Goal: Task Accomplishment & Management: Manage account settings

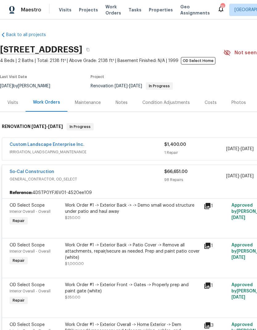
click at [79, 9] on span "Projects" at bounding box center [88, 10] width 19 height 6
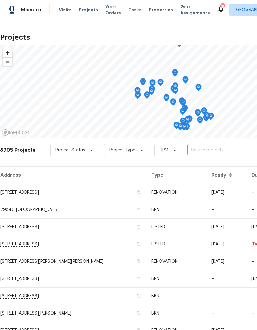
click at [213, 151] on input "text" at bounding box center [222, 150] width 71 height 10
type input "24 be"
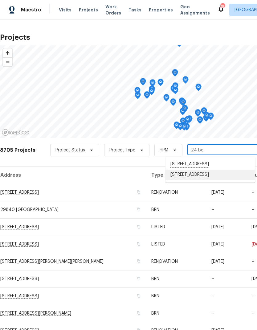
click at [219, 176] on li "[STREET_ADDRESS]" at bounding box center [210, 174] width 90 height 10
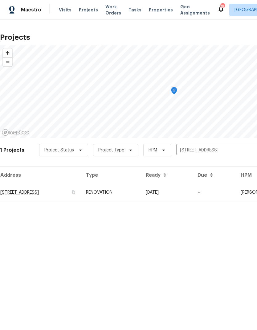
click at [193, 193] on td "[DATE]" at bounding box center [167, 192] width 52 height 17
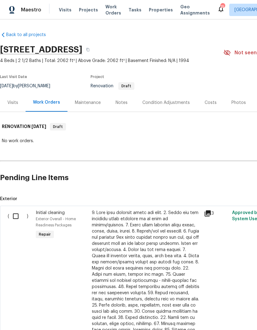
click at [164, 99] on div "Condition Adjustments" at bounding box center [165, 102] width 47 height 6
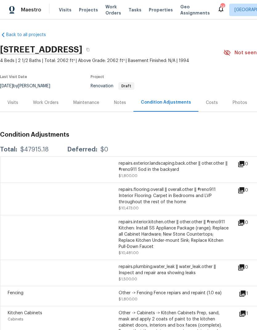
click at [79, 11] on span "Projects" at bounding box center [88, 10] width 19 height 6
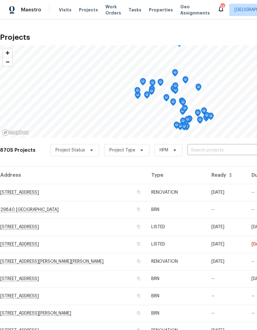
click at [219, 148] on input "text" at bounding box center [222, 150] width 71 height 10
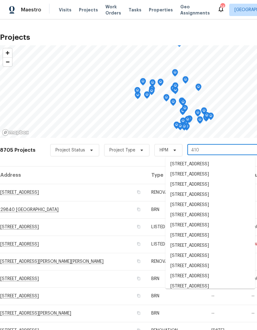
type input "4107"
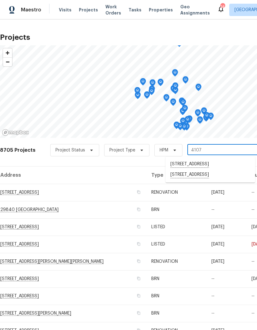
click at [217, 180] on li "[STREET_ADDRESS]" at bounding box center [210, 174] width 90 height 10
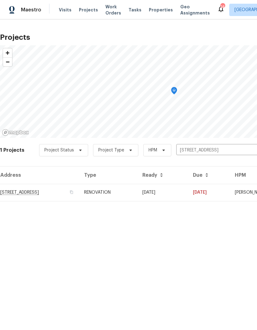
click at [188, 194] on td "[DATE]" at bounding box center [162, 192] width 51 height 17
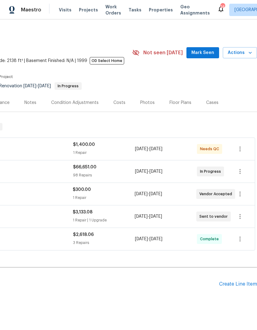
scroll to position [0, 91]
click at [243, 195] on icon "button" at bounding box center [239, 193] width 7 height 7
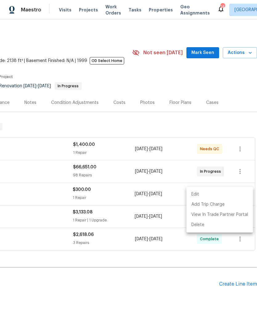
click at [224, 194] on li "Edit" at bounding box center [219, 194] width 67 height 10
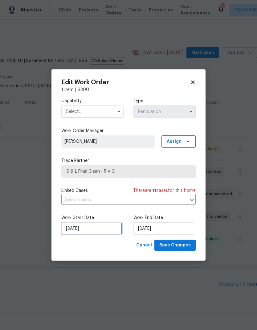
click at [93, 231] on input "[DATE]" at bounding box center [91, 228] width 61 height 12
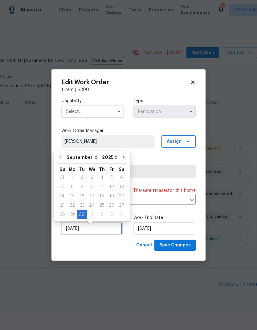
scroll to position [2, 0]
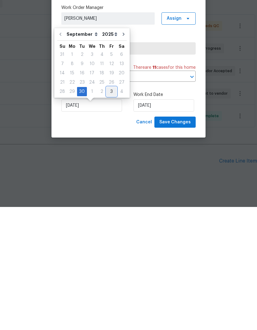
click at [111, 210] on div "3" at bounding box center [112, 214] width 10 height 9
type input "[DATE]"
select select "9"
type input "[DATE]"
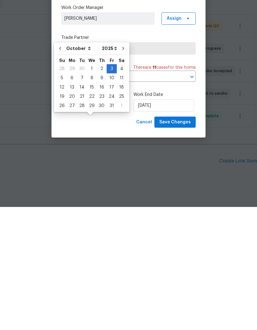
scroll to position [17, 0]
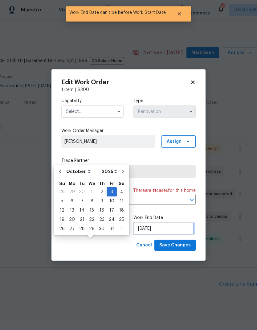
click at [176, 228] on input "[DATE]" at bounding box center [163, 228] width 61 height 12
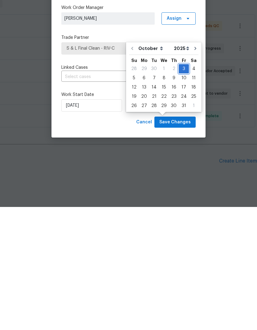
click at [186, 187] on div "28 29 30 1 2 3 4" at bounding box center [163, 191] width 69 height 9
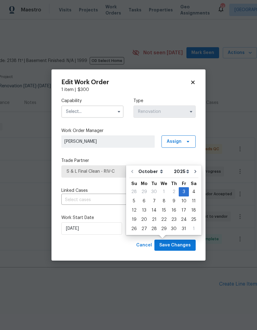
click at [105, 110] on input "text" at bounding box center [92, 111] width 62 height 12
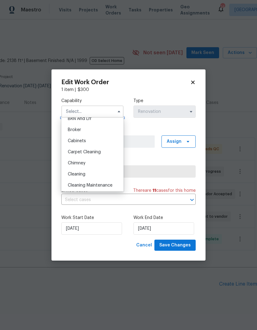
scroll to position [39, 0]
click at [105, 177] on div "Cleaning" at bounding box center [92, 174] width 59 height 11
type input "Cleaning"
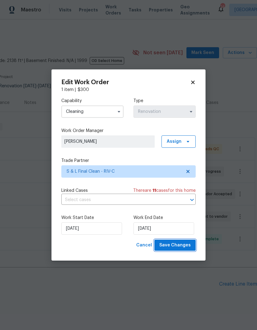
click at [182, 248] on span "Save Changes" at bounding box center [174, 245] width 31 height 8
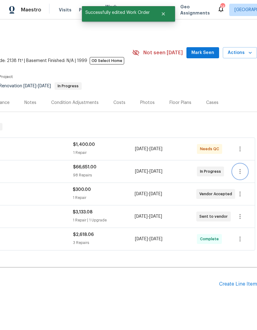
click at [240, 169] on icon "button" at bounding box center [239, 171] width 1 height 5
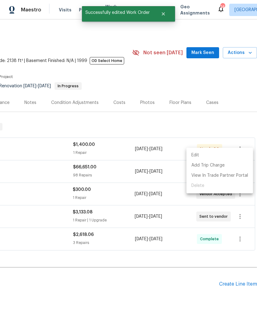
click at [228, 155] on li "Edit" at bounding box center [219, 155] width 67 height 10
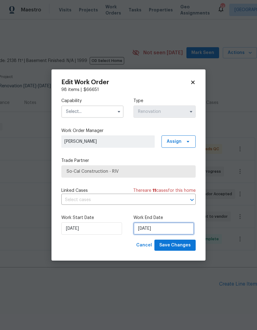
click at [173, 229] on input "[DATE]" at bounding box center [163, 228] width 61 height 12
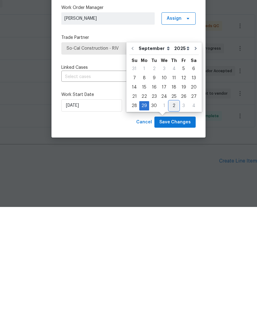
click at [175, 224] on div "2" at bounding box center [174, 228] width 10 height 9
type input "[DATE]"
select select "9"
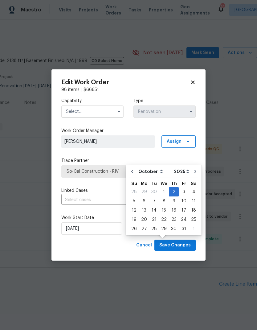
click at [103, 111] on input "text" at bounding box center [92, 111] width 62 height 12
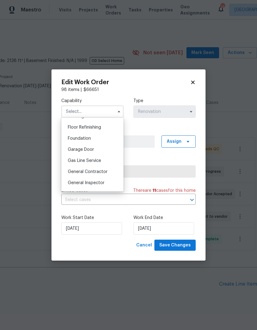
scroll to position [258, 0]
click at [111, 161] on div "General Contractor" at bounding box center [92, 160] width 59 height 11
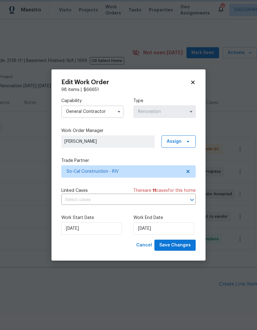
type input "General Contractor"
click at [181, 246] on span "Save Changes" at bounding box center [174, 245] width 31 height 8
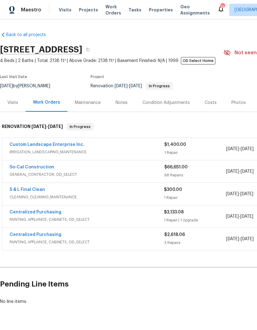
scroll to position [0, 0]
click at [62, 9] on span "Visits" at bounding box center [65, 10] width 13 height 6
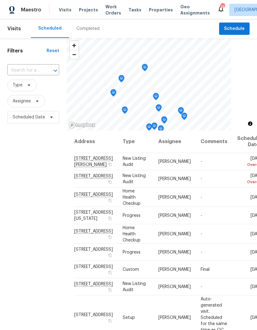
click at [23, 68] on input "text" at bounding box center [24, 71] width 34 height 10
type input "29840"
click at [22, 91] on li "29840 [GEOGRAPHIC_DATA]" at bounding box center [32, 87] width 51 height 17
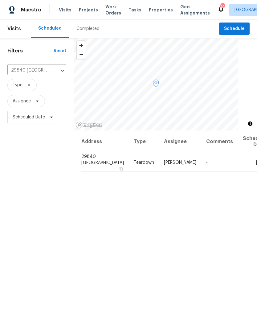
click at [0, 0] on icon at bounding box center [0, 0] width 0 height 0
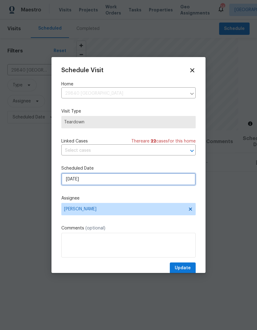
click at [144, 178] on input "[DATE]" at bounding box center [128, 179] width 134 height 12
select select "9"
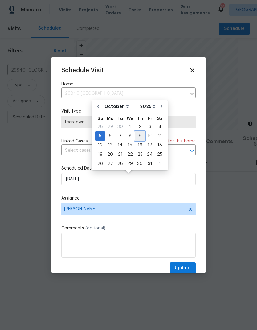
click at [141, 136] on div "9" at bounding box center [140, 136] width 10 height 9
type input "[DATE]"
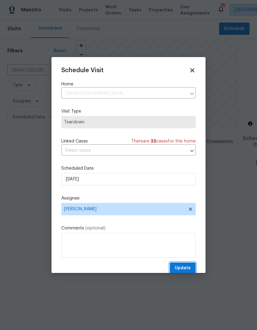
click at [183, 272] on span "Update" at bounding box center [183, 268] width 16 height 8
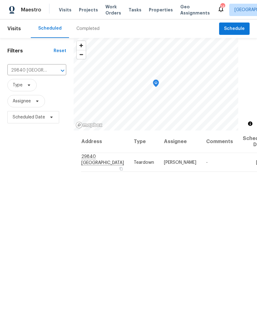
click at [53, 71] on icon "Clear" at bounding box center [55, 71] width 4 height 4
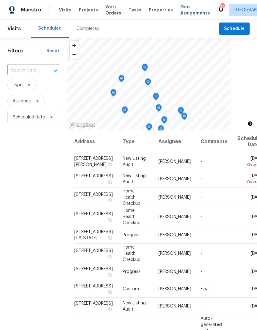
click at [26, 71] on input "text" at bounding box center [24, 71] width 34 height 10
type input "34185"
click at [26, 90] on li "[STREET_ADDRESS]" at bounding box center [32, 84] width 51 height 10
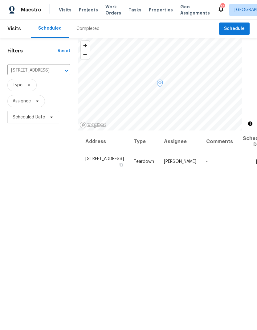
click at [0, 0] on icon at bounding box center [0, 0] width 0 height 0
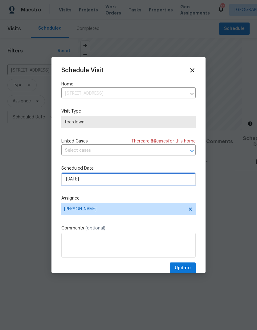
click at [148, 178] on input "[DATE]" at bounding box center [128, 179] width 134 height 12
select select "9"
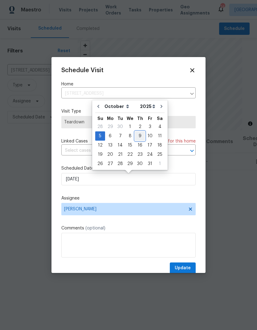
click at [141, 135] on div "9" at bounding box center [140, 136] width 10 height 9
type input "[DATE]"
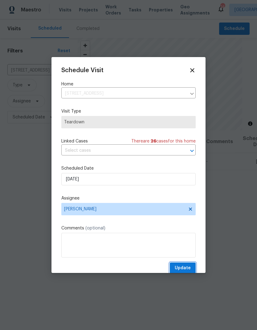
click at [186, 268] on span "Update" at bounding box center [183, 268] width 16 height 8
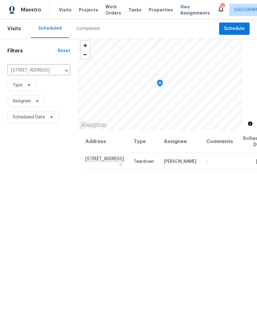
click at [55, 72] on icon "Clear" at bounding box center [58, 70] width 6 height 6
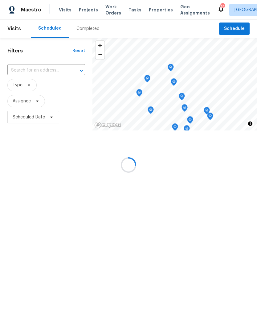
click at [26, 70] on input "text" at bounding box center [37, 71] width 60 height 10
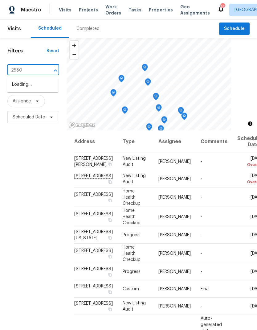
type input "25802"
click at [25, 88] on li "[STREET_ADDRESS][PERSON_NAME]" at bounding box center [32, 87] width 51 height 17
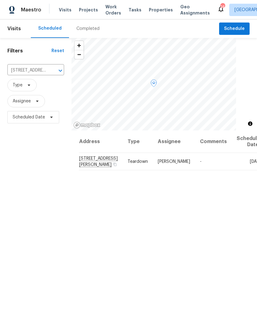
click at [0, 0] on icon at bounding box center [0, 0] width 0 height 0
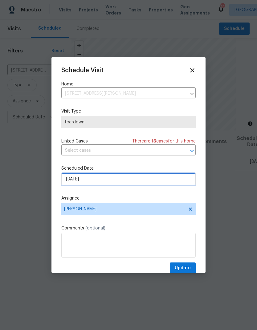
click at [97, 180] on input "[DATE]" at bounding box center [128, 179] width 134 height 12
select select "9"
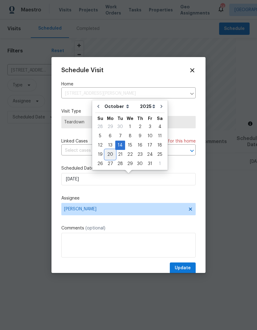
click at [111, 152] on div "20" at bounding box center [110, 154] width 10 height 9
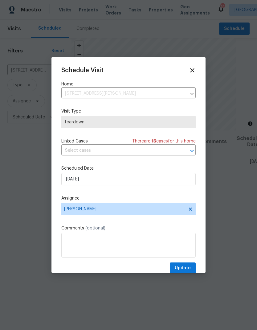
type input "[DATE]"
click at [187, 269] on span "Update" at bounding box center [183, 268] width 16 height 8
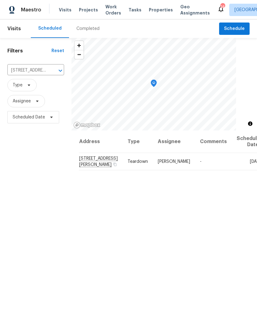
click at [86, 10] on span "Projects" at bounding box center [88, 10] width 19 height 6
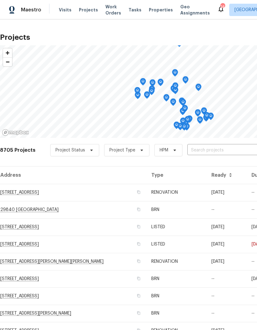
click at [220, 150] on input "text" at bounding box center [222, 150] width 71 height 10
type input "24 bell"
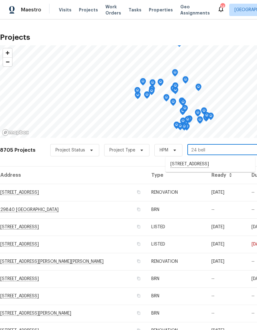
click at [221, 164] on li "[STREET_ADDRESS]" at bounding box center [210, 164] width 90 height 10
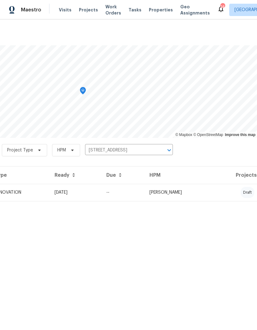
scroll to position [0, 91]
click at [214, 191] on td "[PERSON_NAME]" at bounding box center [178, 192] width 69 height 17
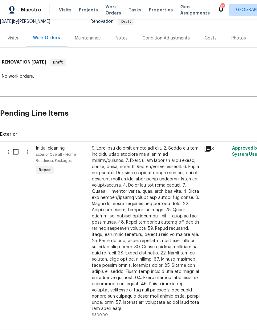
scroll to position [64, 0]
click at [18, 153] on input "checkbox" at bounding box center [18, 151] width 18 height 13
checkbox input "true"
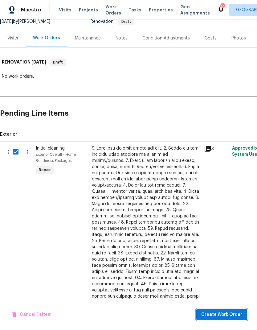
click at [221, 311] on span "Create Work Order" at bounding box center [221, 314] width 41 height 8
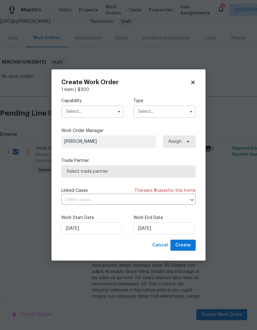
click at [99, 111] on input "text" at bounding box center [92, 111] width 62 height 12
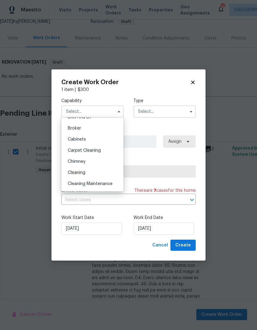
scroll to position [40, 0]
click at [75, 174] on span "Cleaning" at bounding box center [77, 173] width 18 height 4
type input "Cleaning"
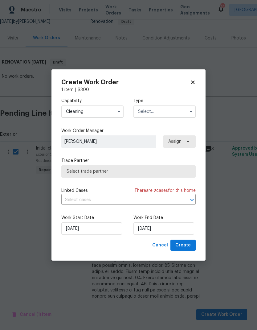
click at [170, 110] on input "text" at bounding box center [164, 111] width 62 height 12
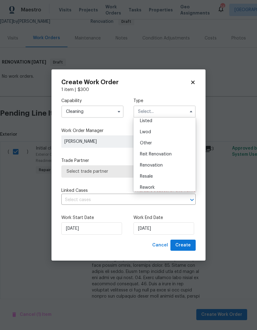
scroll to position [58, 0]
click at [163, 168] on div "Renovation" at bounding box center [164, 165] width 59 height 11
type input "Renovation"
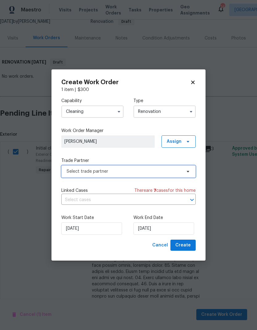
click at [141, 176] on span "Select trade partner" at bounding box center [128, 171] width 134 height 12
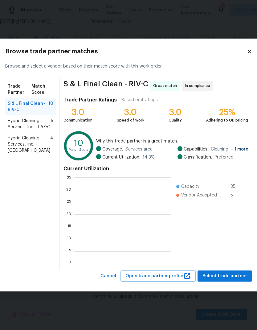
scroll to position [1, 1]
click at [227, 273] on span "Select trade partner" at bounding box center [224, 276] width 45 height 8
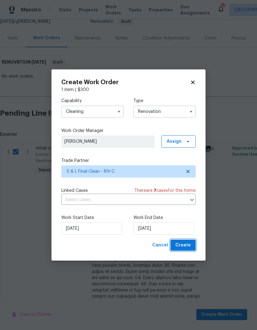
click at [186, 243] on span "Create" at bounding box center [182, 245] width 15 height 8
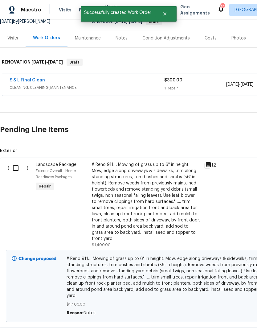
click at [14, 169] on input "checkbox" at bounding box center [18, 167] width 18 height 13
checkbox input "true"
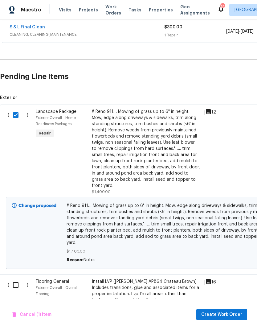
scroll to position [95, 0]
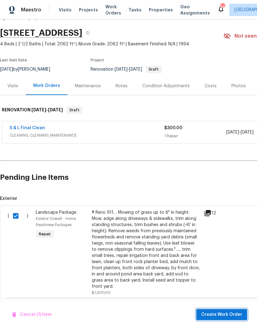
click at [226, 311] on span "Create Work Order" at bounding box center [221, 314] width 41 height 8
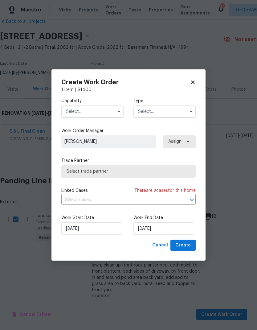
scroll to position [13, 0]
click at [82, 111] on input "text" at bounding box center [92, 111] width 62 height 12
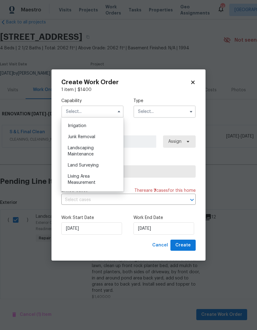
scroll to position [382, 0]
click at [78, 154] on span "Landscaping Maintenance" at bounding box center [81, 151] width 26 height 10
type input "Landscaping Maintenance"
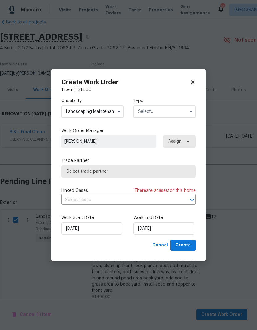
click at [170, 112] on input "text" at bounding box center [164, 111] width 62 height 12
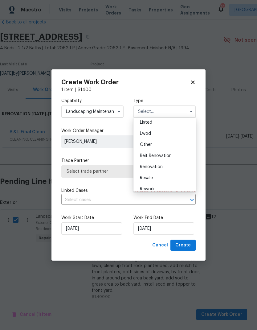
scroll to position [61, 0]
click at [166, 166] on div "Renovation" at bounding box center [164, 163] width 59 height 11
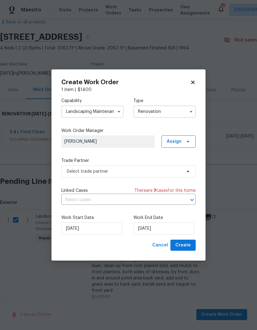
type input "Renovation"
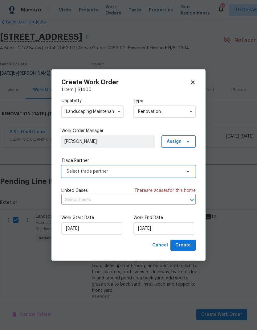
click at [148, 172] on span "Select trade partner" at bounding box center [124, 171] width 115 height 6
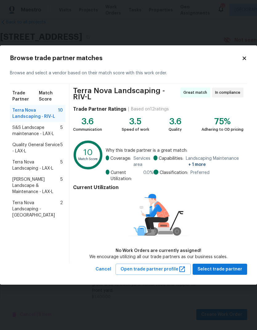
click at [247, 55] on div "Browse trade partner matches Browse and select a vendor based on their match sc…" at bounding box center [128, 164] width 257 height 239
click at [245, 58] on icon at bounding box center [243, 57] width 3 height 3
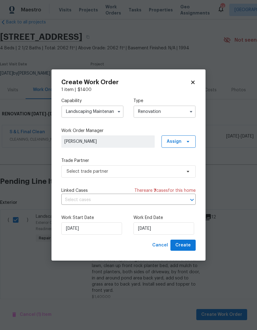
click at [118, 109] on icon "button" at bounding box center [118, 111] width 5 height 5
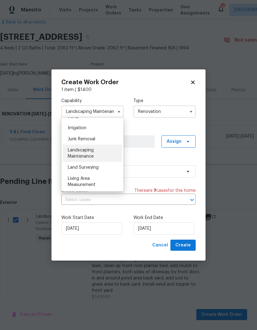
scroll to position [363, 0]
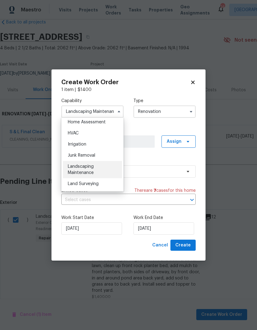
click at [94, 144] on div "Irrigation" at bounding box center [92, 144] width 59 height 11
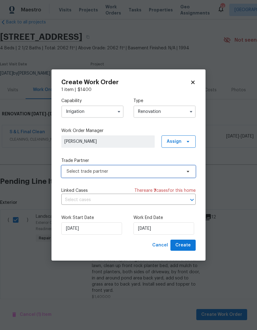
click at [152, 172] on span "Select trade partner" at bounding box center [124, 171] width 115 height 6
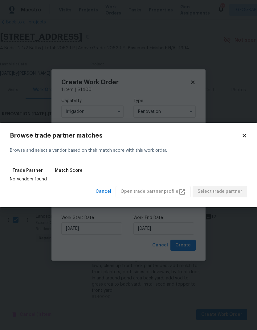
click at [247, 137] on icon at bounding box center [244, 136] width 6 height 6
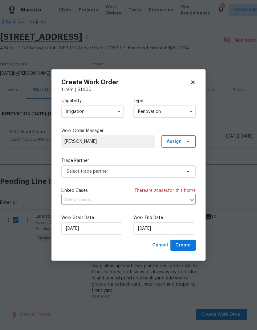
click at [104, 110] on input "Irrigation" at bounding box center [92, 111] width 62 height 12
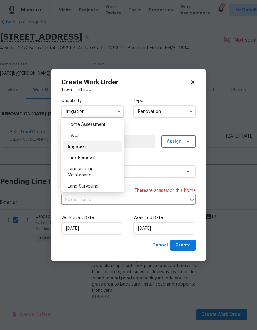
scroll to position [377, 0]
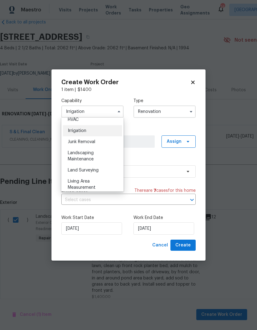
click at [101, 159] on div "Landscaping Maintenance" at bounding box center [92, 155] width 59 height 17
type input "Landscaping Maintenance"
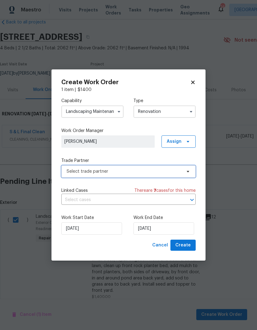
click at [145, 169] on span "Select trade partner" at bounding box center [124, 171] width 115 height 6
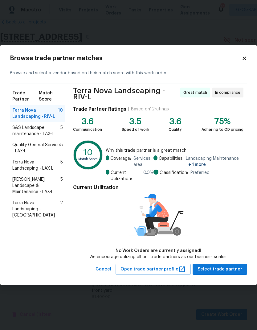
click at [246, 57] on icon at bounding box center [244, 58] width 6 height 6
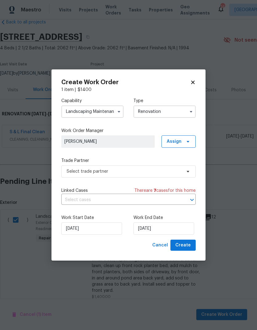
click at [194, 83] on icon at bounding box center [193, 82] width 6 height 6
checkbox input "false"
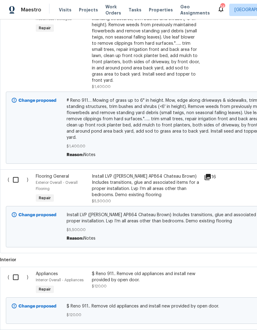
scroll to position [222, 0]
click at [15, 173] on input "checkbox" at bounding box center [18, 179] width 18 height 13
checkbox input "true"
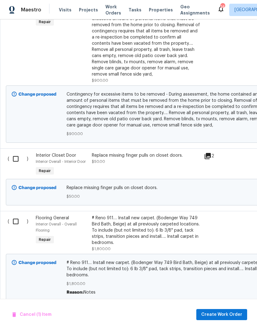
scroll to position [1255, 0]
click at [16, 215] on input "checkbox" at bounding box center [18, 221] width 18 height 13
checkbox input "true"
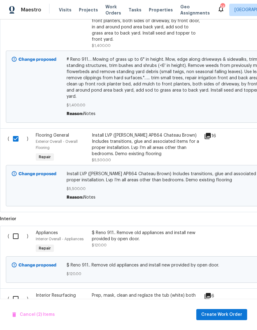
scroll to position [263, 0]
click at [225, 315] on span "Create Work Order" at bounding box center [221, 314] width 41 height 8
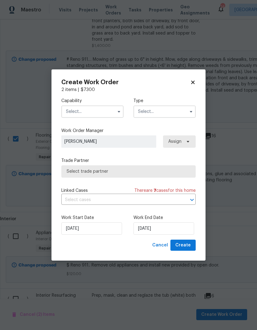
click at [80, 108] on input "text" at bounding box center [92, 111] width 62 height 12
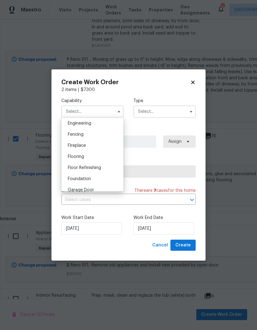
scroll to position [207, 0]
click at [72, 158] on span "Flooring" at bounding box center [76, 157] width 16 height 4
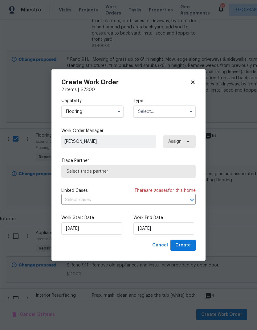
type input "Flooring"
click at [177, 111] on input "text" at bounding box center [164, 111] width 62 height 12
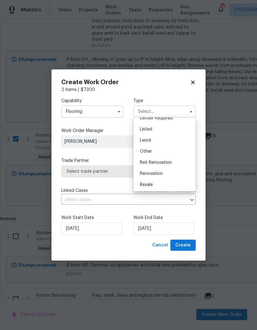
scroll to position [51, 0]
click at [164, 174] on div "Renovation" at bounding box center [164, 173] width 59 height 11
type input "Renovation"
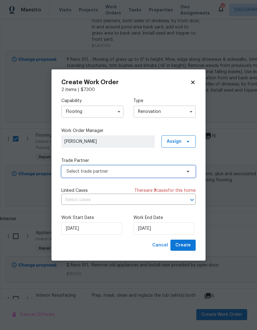
click at [77, 173] on span "Select trade partner" at bounding box center [124, 171] width 115 height 6
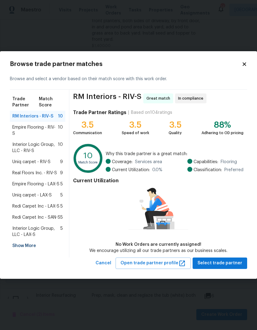
click at [28, 175] on span "Real Floors Inc. - RIV-S" at bounding box center [34, 173] width 45 height 6
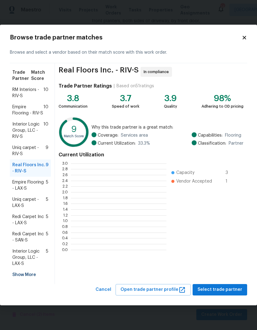
scroll to position [1, 1]
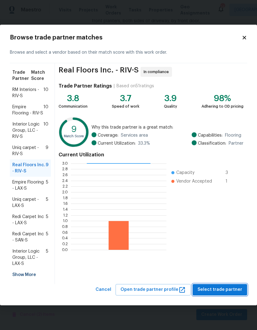
click at [224, 288] on span "Select trade partner" at bounding box center [219, 290] width 45 height 8
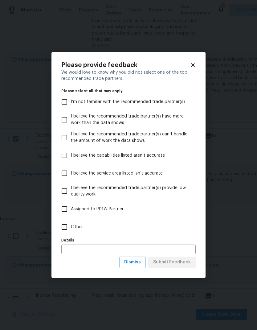
click at [64, 226] on input "Other" at bounding box center [64, 226] width 13 height 13
checkbox input "true"
click at [180, 257] on button "Submit Feedback" at bounding box center [171, 261] width 47 height 11
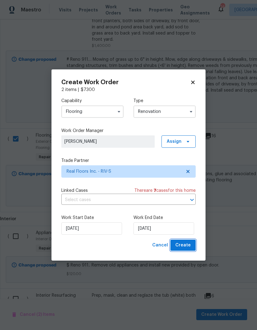
click at [191, 245] on button "Create" at bounding box center [182, 244] width 25 height 11
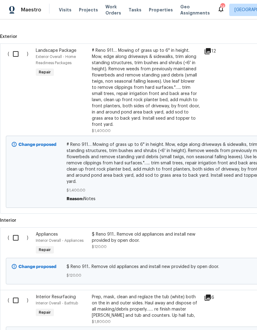
scroll to position [201, 0]
click at [16, 231] on input "checkbox" at bounding box center [18, 237] width 18 height 13
checkbox input "true"
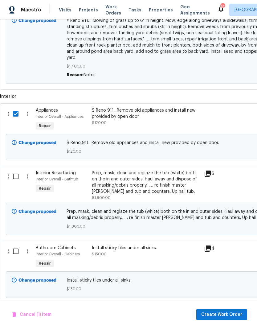
scroll to position [325, 0]
click at [14, 170] on input "checkbox" at bounding box center [18, 176] width 18 height 13
checkbox input "true"
click at [17, 245] on input "checkbox" at bounding box center [18, 251] width 18 height 13
checkbox input "true"
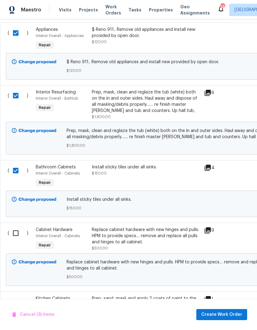
scroll to position [405, 0]
click at [15, 226] on input "checkbox" at bounding box center [18, 232] width 18 height 13
checkbox input "true"
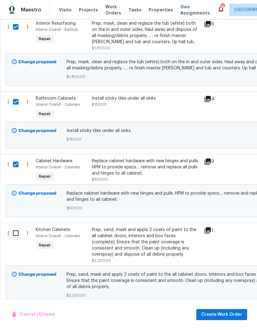
scroll to position [474, 0]
click at [16, 226] on input "checkbox" at bounding box center [18, 232] width 18 height 13
checkbox input "true"
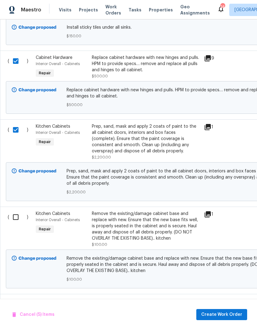
scroll to position [577, 0]
click at [15, 210] on input "checkbox" at bounding box center [18, 216] width 18 height 13
checkbox input "true"
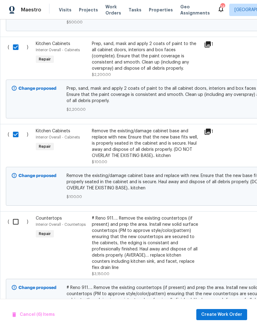
scroll to position [660, 0]
click at [14, 215] on input "checkbox" at bounding box center [18, 221] width 18 height 13
checkbox input "true"
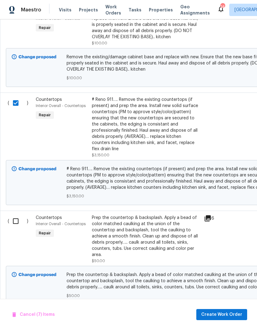
scroll to position [778, 0]
click at [14, 214] on input "checkbox" at bounding box center [18, 220] width 18 height 13
checkbox input "true"
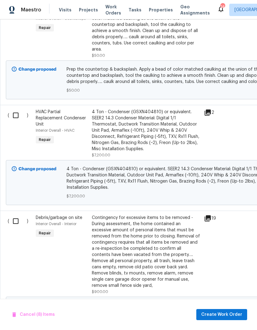
scroll to position [0, 0]
click at [15, 214] on input "checkbox" at bounding box center [18, 220] width 18 height 13
checkbox input "true"
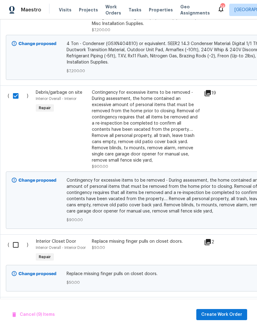
click at [14, 238] on input "checkbox" at bounding box center [18, 244] width 18 height 13
checkbox input "true"
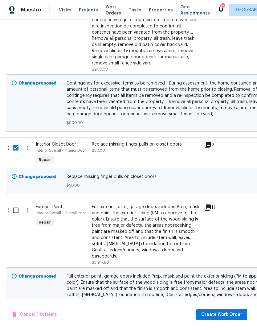
click at [15, 204] on input "checkbox" at bounding box center [18, 210] width 18 height 13
checkbox input "true"
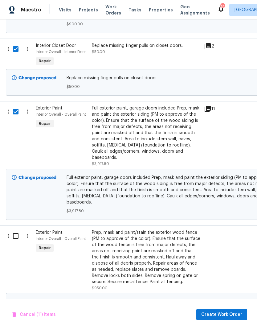
click at [14, 229] on input "checkbox" at bounding box center [18, 235] width 18 height 13
checkbox input "true"
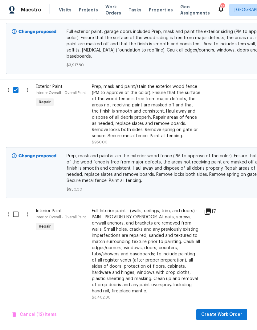
click at [11, 208] on input "checkbox" at bounding box center [18, 214] width 18 height 13
checkbox input "true"
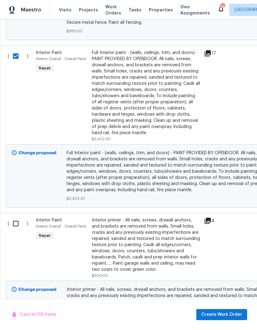
click at [16, 217] on input "checkbox" at bounding box center [18, 223] width 18 height 13
checkbox input "true"
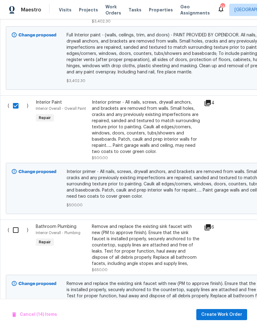
click at [13, 223] on input "checkbox" at bounding box center [18, 229] width 18 height 13
checkbox input "true"
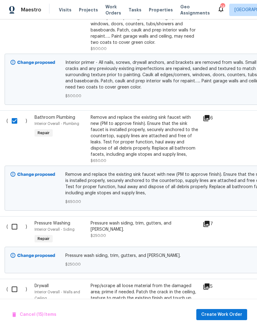
click at [13, 220] on input "checkbox" at bounding box center [17, 226] width 18 height 13
checkbox input "true"
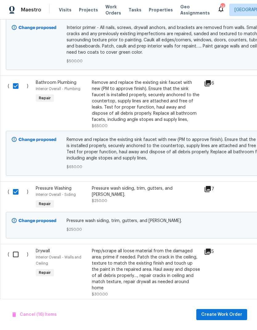
click at [16, 248] on input "checkbox" at bounding box center [18, 254] width 18 height 13
checkbox input "true"
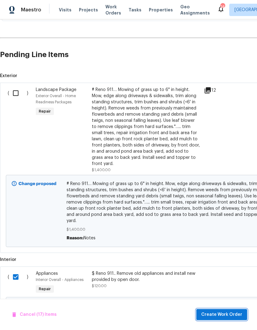
click at [228, 312] on span "Create Work Order" at bounding box center [221, 314] width 41 height 8
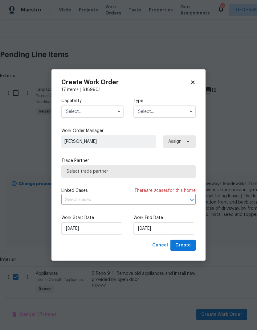
click at [87, 108] on input "text" at bounding box center [92, 111] width 62 height 12
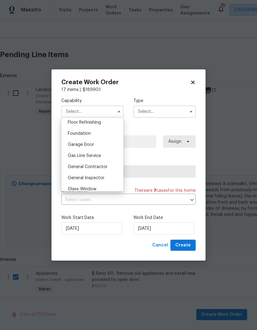
click at [74, 167] on span "General Contractor" at bounding box center [88, 166] width 40 height 4
type input "General Contractor"
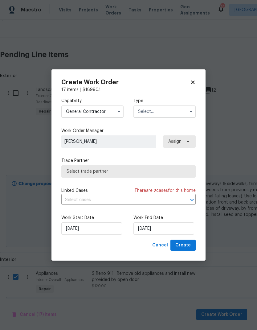
click at [172, 112] on input "text" at bounding box center [164, 111] width 62 height 12
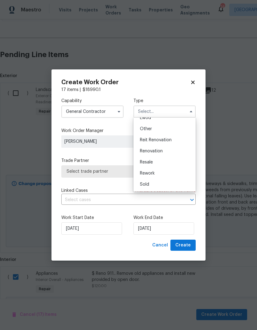
click at [168, 149] on div "Renovation" at bounding box center [164, 150] width 59 height 11
type input "Renovation"
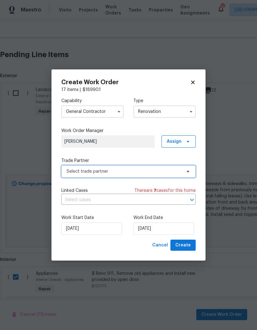
click at [152, 171] on span "Select trade partner" at bounding box center [124, 171] width 115 height 6
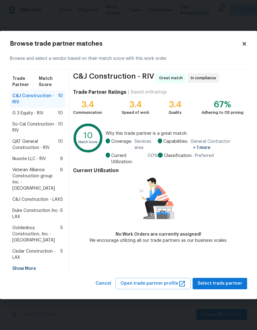
click at [30, 130] on span "So-Cal Construction - RIV" at bounding box center [35, 127] width 46 height 12
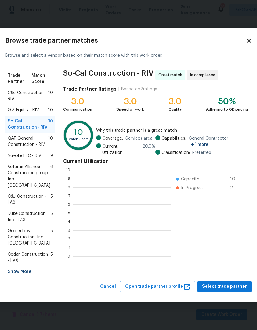
scroll to position [86, 98]
click at [225, 290] on span "Select trade partner" at bounding box center [224, 286] width 45 height 8
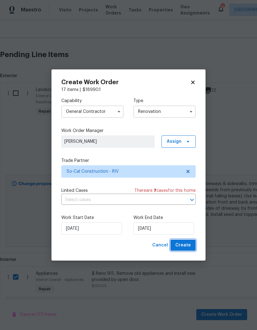
click at [184, 245] on span "Create" at bounding box center [182, 245] width 15 height 8
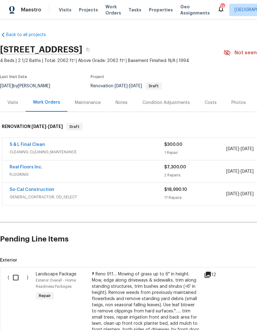
scroll to position [0, 0]
click at [85, 10] on span "Projects" at bounding box center [88, 10] width 19 height 6
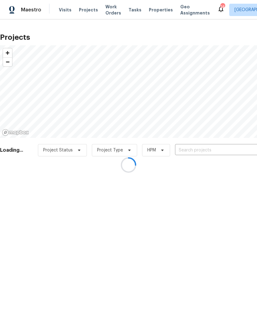
click at [225, 148] on div at bounding box center [128, 165] width 257 height 330
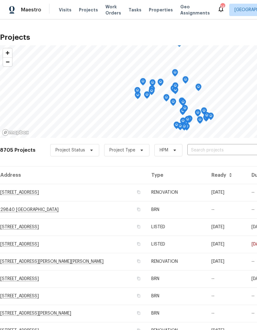
click at [226, 151] on input "text" at bounding box center [222, 150] width 71 height 10
type input "1413"
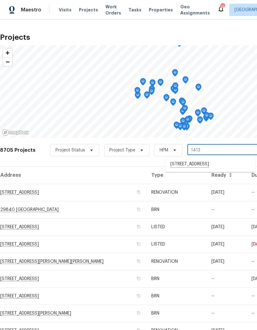
click at [221, 165] on li "[STREET_ADDRESS]" at bounding box center [210, 164] width 90 height 10
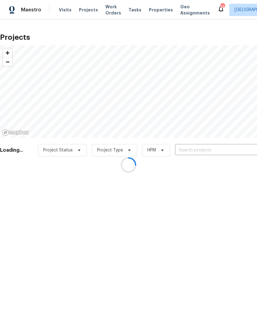
type input "[STREET_ADDRESS]"
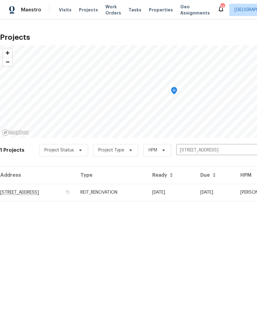
click at [195, 193] on td "[DATE]" at bounding box center [171, 192] width 48 height 17
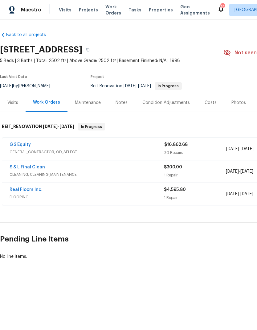
click at [83, 193] on div "Real Floors Inc." at bounding box center [87, 189] width 154 height 7
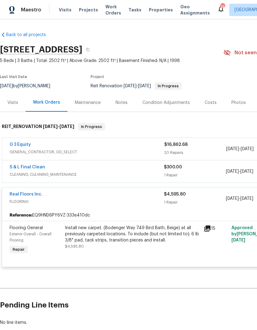
click at [98, 234] on div "Install new carpet. (Bodenger Way 749 Bird Bath, Beige) at all previously carpe…" at bounding box center [132, 234] width 135 height 18
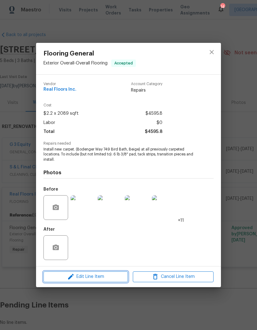
click at [78, 277] on span "Edit Line Item" at bounding box center [85, 277] width 81 height 8
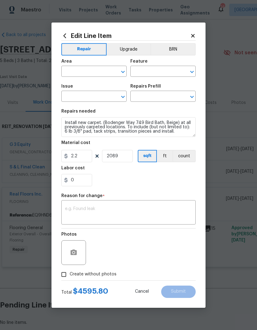
type input "Exterior Overall"
type input "Overall Flooring"
type input "Flooring General"
type input "Carpet LVL 1 - Bodenger Way (Beige) $1.58"
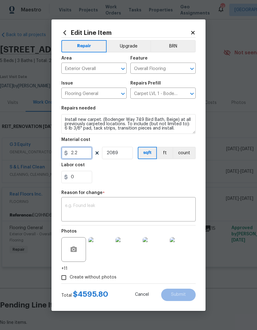
click at [83, 156] on input "2.2" at bounding box center [76, 153] width 31 height 12
type input "1"
click at [126, 154] on input "2089" at bounding box center [117, 153] width 31 height 12
click at [79, 204] on textarea at bounding box center [128, 209] width 127 height 13
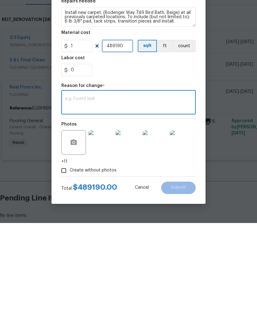
click at [128, 147] on input "489190" at bounding box center [117, 153] width 31 height 12
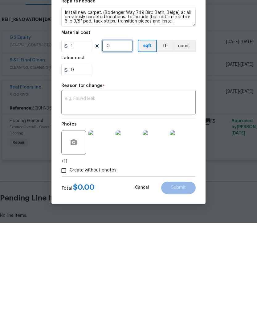
type input "1"
click at [84, 147] on input "1" at bounding box center [76, 153] width 31 height 12
click at [77, 203] on textarea at bounding box center [128, 209] width 127 height 13
type input "4891.9"
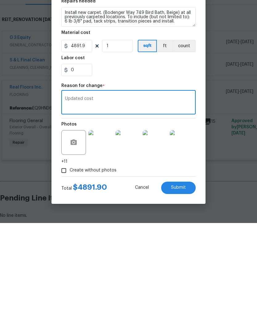
type textarea "Updated cost"
click at [183, 292] on span "Submit" at bounding box center [178, 294] width 15 height 5
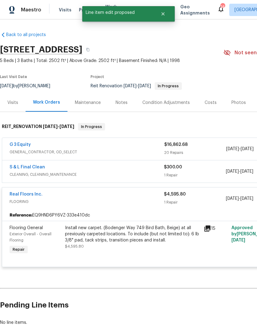
click at [24, 192] on link "Real Floors Inc." at bounding box center [26, 194] width 33 height 4
